Goal: Information Seeking & Learning: Find contact information

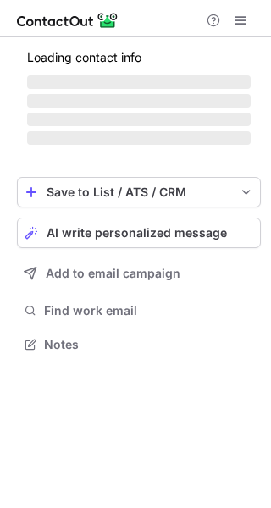
scroll to position [370, 271]
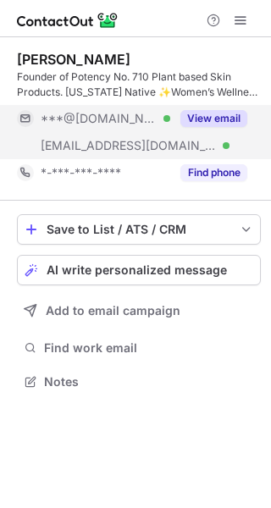
click at [224, 117] on button "View email" at bounding box center [214, 118] width 67 height 17
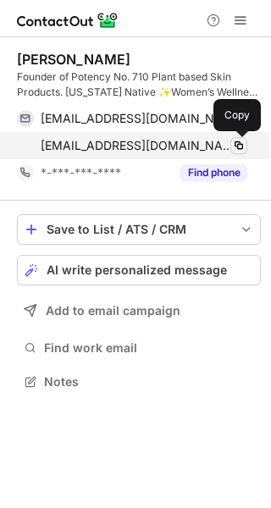
click at [239, 145] on span at bounding box center [239, 146] width 14 height 14
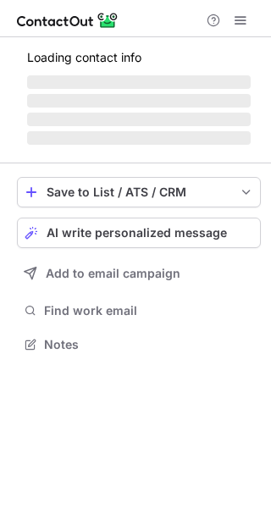
scroll to position [328, 271]
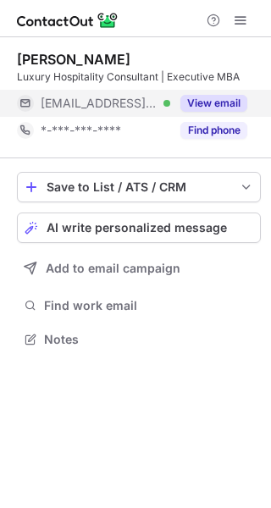
click at [219, 103] on button "View email" at bounding box center [214, 103] width 67 height 17
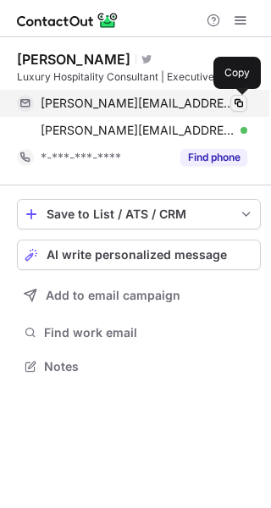
click at [242, 102] on span at bounding box center [239, 104] width 14 height 14
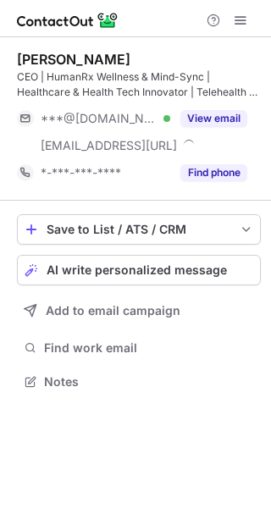
scroll to position [370, 271]
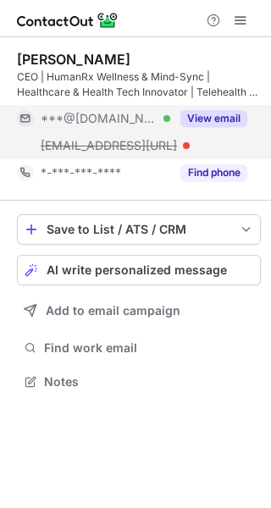
click at [220, 124] on button "View email" at bounding box center [214, 118] width 67 height 17
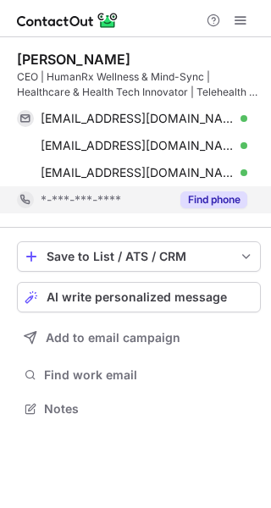
scroll to position [397, 271]
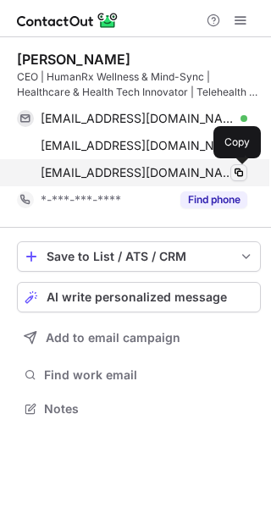
click at [240, 174] on span at bounding box center [239, 173] width 14 height 14
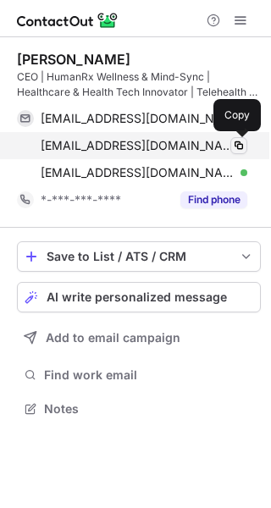
click at [241, 146] on span at bounding box center [239, 146] width 14 height 14
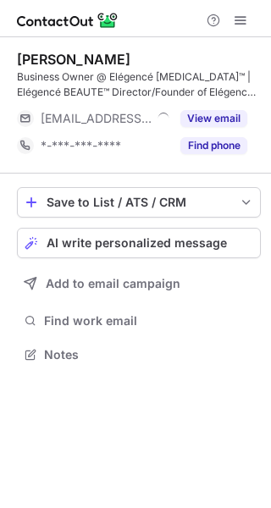
scroll to position [343, 271]
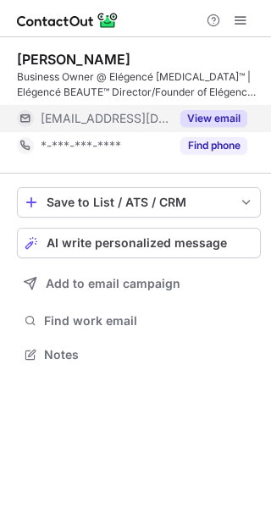
click at [219, 119] on button "View email" at bounding box center [214, 118] width 67 height 17
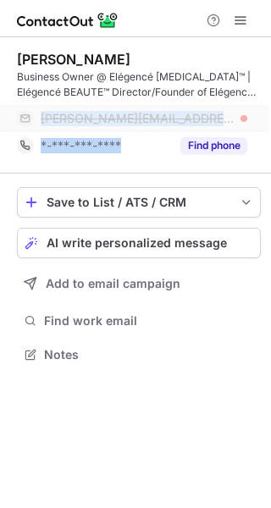
drag, startPoint x: 37, startPoint y: 114, endPoint x: 232, endPoint y: 131, distance: 195.7
click at [232, 131] on div "[PERSON_NAME][EMAIL_ADDRESS][DOMAIN_NAME]" at bounding box center [132, 118] width 231 height 27
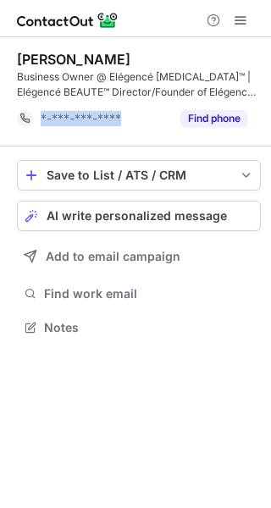
scroll to position [316, 271]
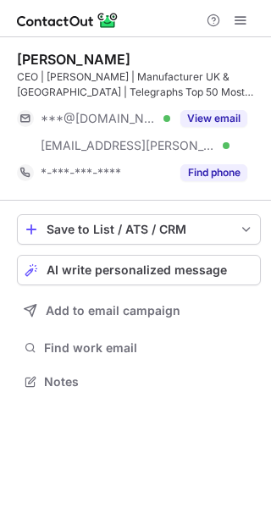
scroll to position [370, 271]
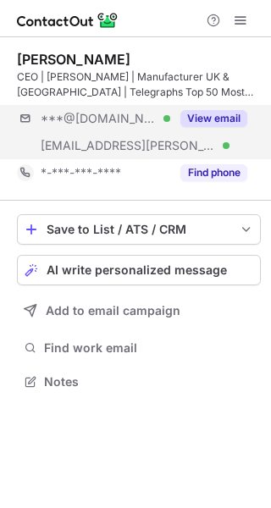
click at [216, 143] on div "***@hotmail.com Verified ***@orean.co.uk Verified View email" at bounding box center [139, 132] width 244 height 54
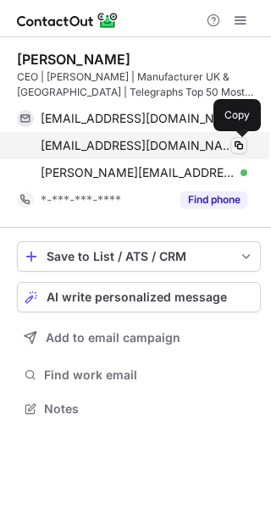
scroll to position [397, 271]
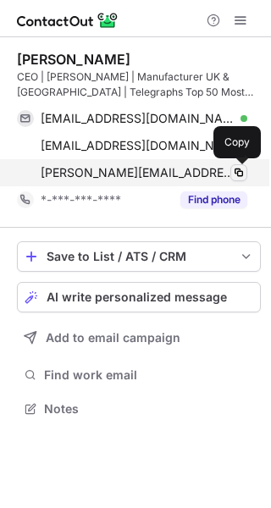
click at [234, 173] on span at bounding box center [239, 173] width 14 height 14
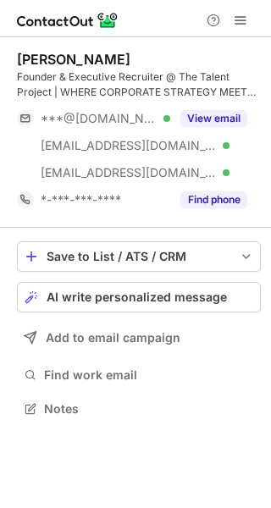
scroll to position [397, 271]
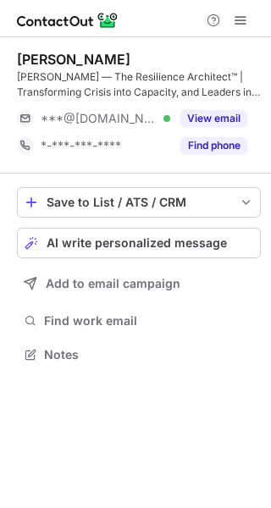
scroll to position [343, 271]
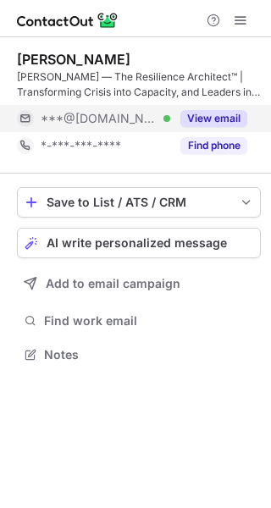
click at [226, 115] on button "View email" at bounding box center [214, 118] width 67 height 17
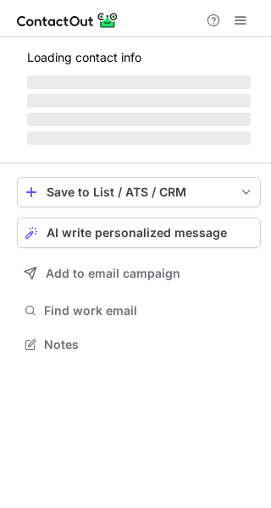
scroll to position [397, 271]
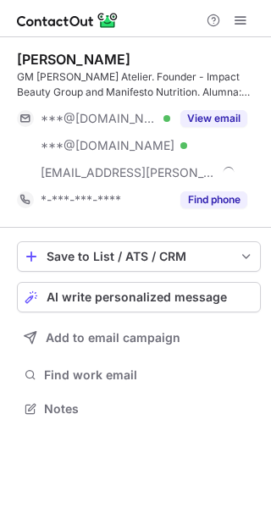
scroll to position [397, 271]
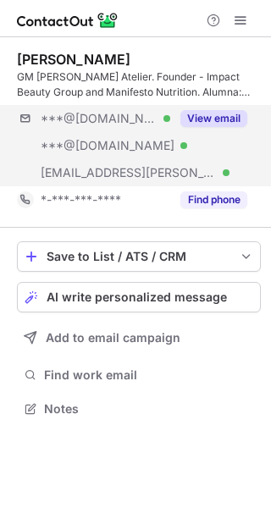
click at [211, 166] on div "***@icloud.com Verified ***@hotmail.com Verified ***@westman-atelier.com Verifi…" at bounding box center [139, 145] width 244 height 81
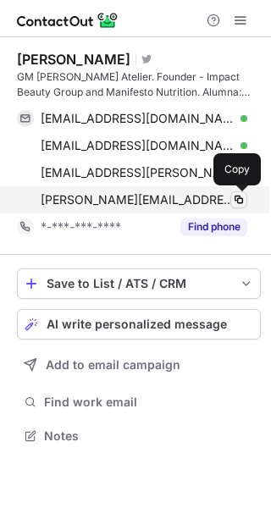
click at [237, 205] on span at bounding box center [239, 200] width 14 height 14
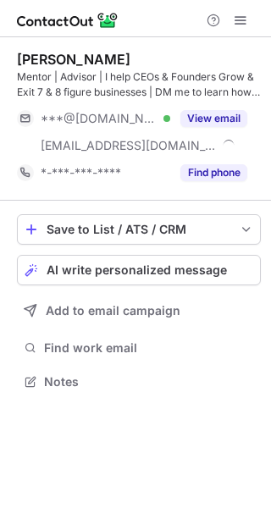
scroll to position [370, 271]
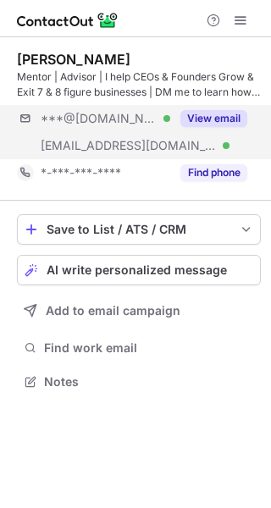
click at [219, 143] on div "***@gmail.com Verified ***@growthkey.com.au Verified View email" at bounding box center [139, 132] width 244 height 54
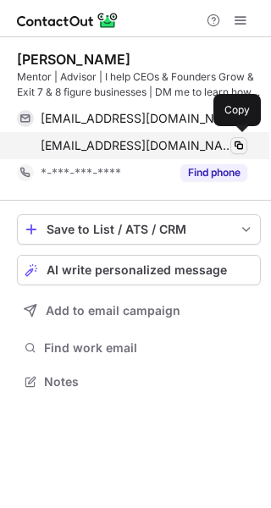
click at [240, 149] on span at bounding box center [239, 146] width 14 height 14
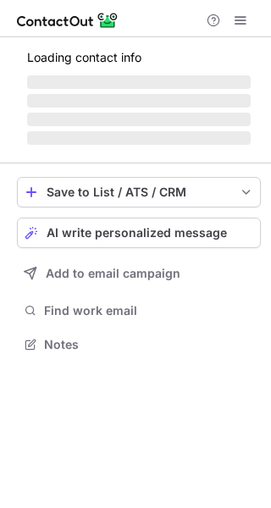
scroll to position [343, 271]
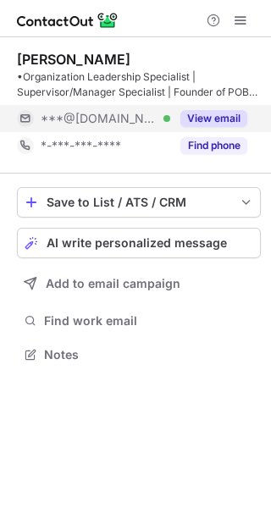
click at [220, 119] on button "View email" at bounding box center [214, 118] width 67 height 17
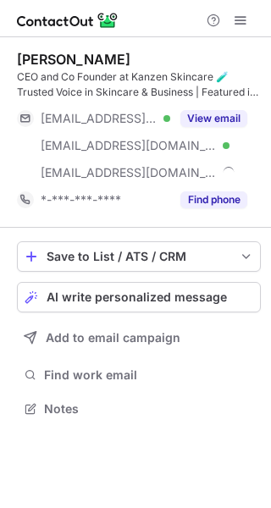
scroll to position [397, 271]
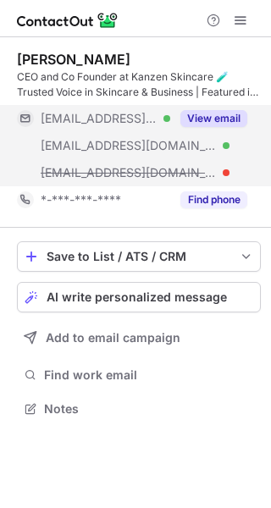
click at [212, 116] on button "View email" at bounding box center [214, 118] width 67 height 17
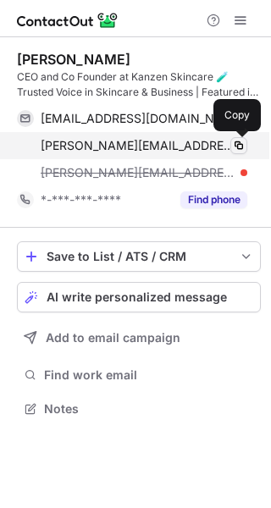
click at [241, 147] on span at bounding box center [239, 146] width 14 height 14
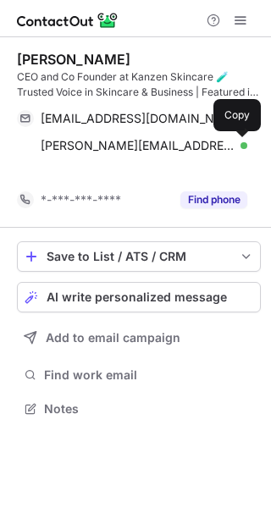
scroll to position [370, 271]
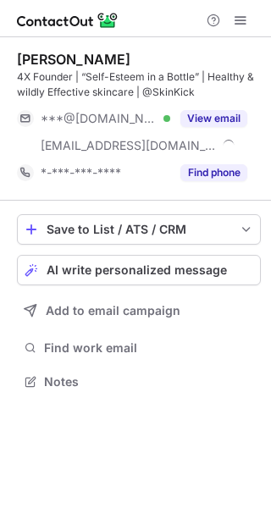
scroll to position [370, 271]
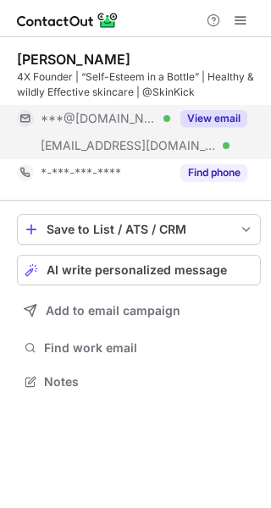
click at [220, 124] on button "View email" at bounding box center [214, 118] width 67 height 17
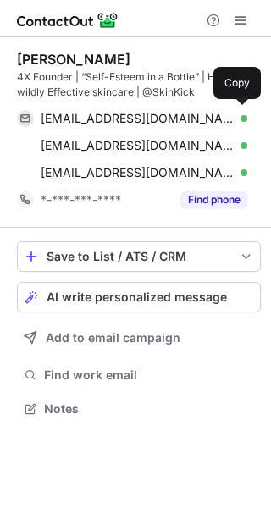
scroll to position [397, 271]
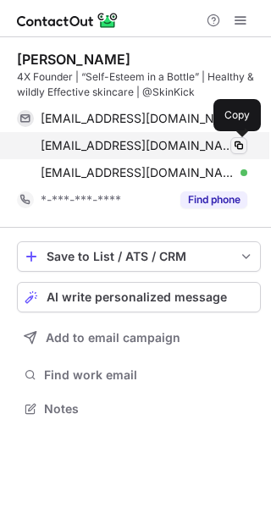
click at [236, 145] on span at bounding box center [239, 146] width 14 height 14
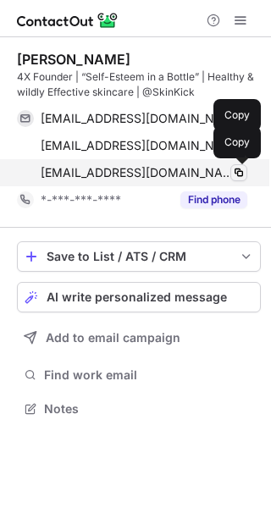
click at [236, 171] on span at bounding box center [239, 173] width 14 height 14
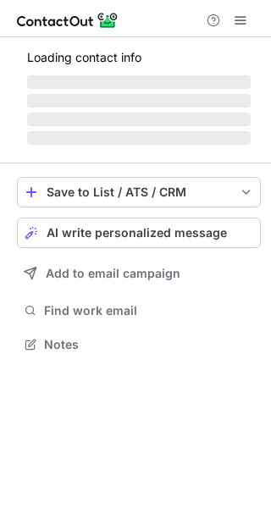
scroll to position [355, 271]
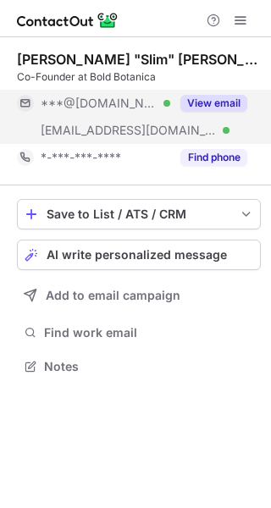
click at [233, 101] on button "View email" at bounding box center [214, 103] width 67 height 17
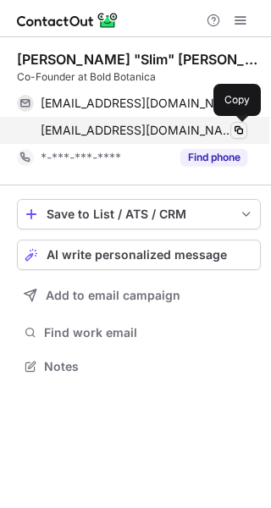
click at [239, 136] on span at bounding box center [239, 131] width 14 height 14
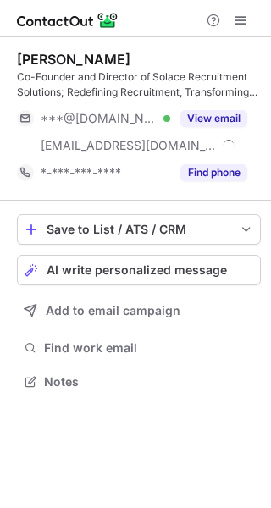
scroll to position [370, 271]
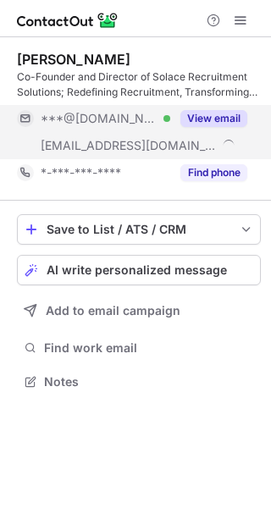
click at [232, 120] on button "View email" at bounding box center [214, 118] width 67 height 17
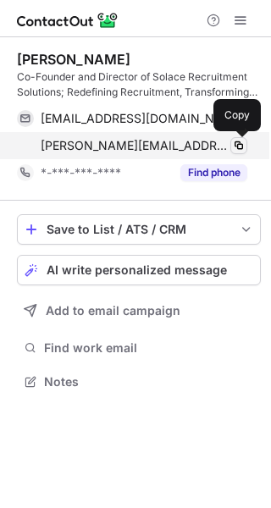
click at [238, 153] on button at bounding box center [239, 145] width 17 height 17
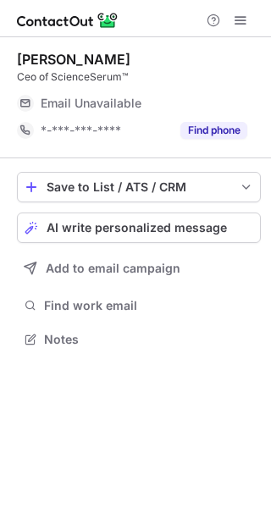
scroll to position [328, 271]
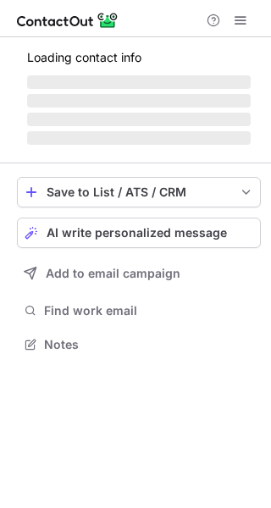
scroll to position [343, 271]
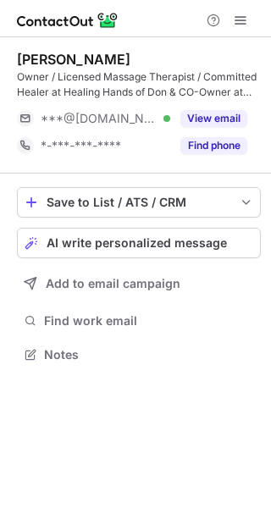
scroll to position [343, 271]
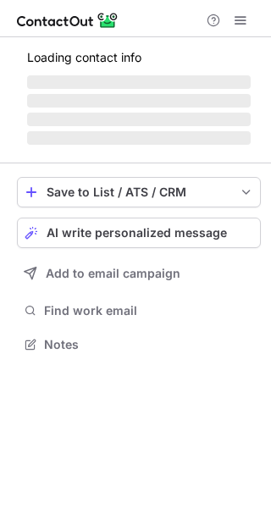
scroll to position [343, 271]
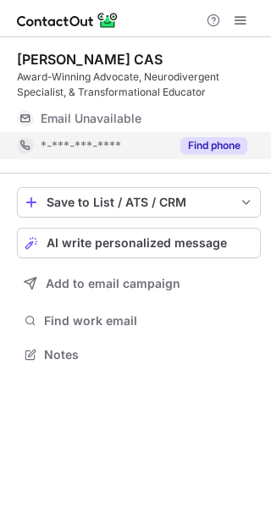
click at [214, 141] on button "Find phone" at bounding box center [214, 145] width 67 height 17
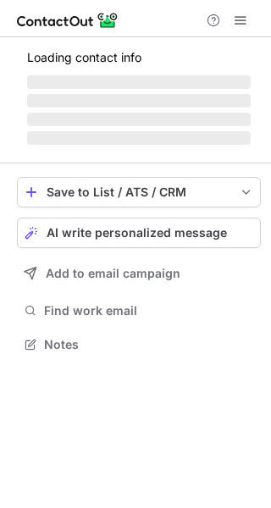
scroll to position [370, 271]
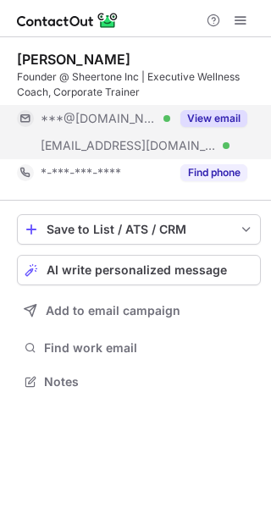
click at [200, 113] on button "View email" at bounding box center [214, 118] width 67 height 17
